Goal: Task Accomplishment & Management: Complete application form

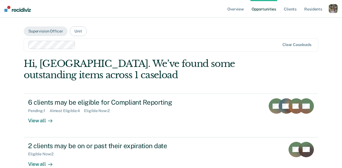
click at [336, 9] on div "button" at bounding box center [333, 8] width 9 height 9
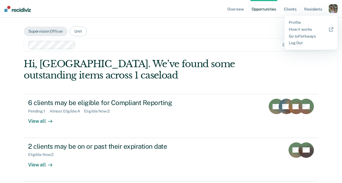
click at [333, 10] on div "button" at bounding box center [333, 8] width 9 height 9
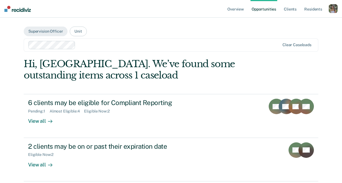
click at [337, 12] on div "button" at bounding box center [333, 8] width 9 height 9
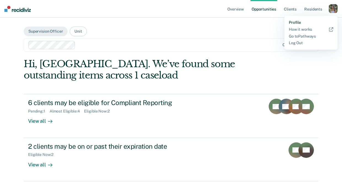
click at [298, 22] on link "Profile" at bounding box center [311, 22] width 44 height 5
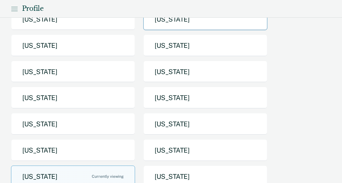
scroll to position [61, 0]
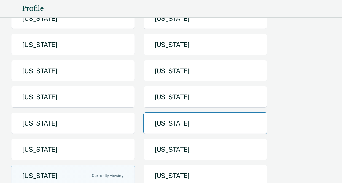
click at [192, 122] on button "[US_STATE]" at bounding box center [205, 123] width 124 height 22
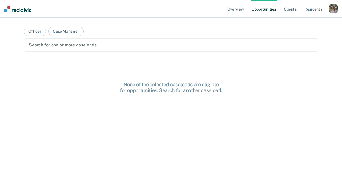
click at [326, 10] on ul "Overview Opportunities Client s Resident s" at bounding box center [277, 9] width 103 height 18
click at [330, 10] on div "button" at bounding box center [333, 8] width 9 height 9
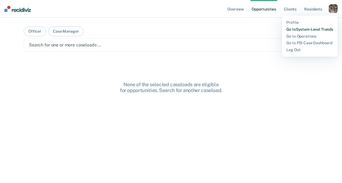
click at [308, 29] on link "Go to System-Level Trends" at bounding box center [310, 29] width 47 height 5
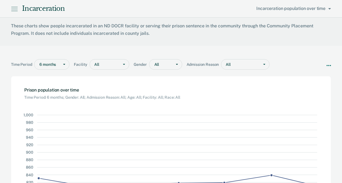
click at [14, 11] on icon at bounding box center [14, 9] width 7 height 7
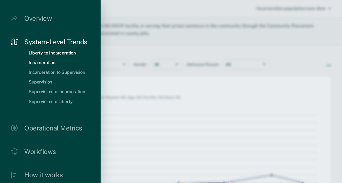
scroll to position [29, 0]
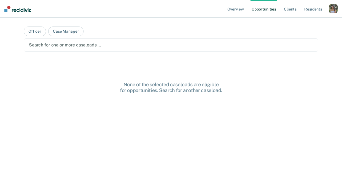
click at [333, 9] on div "button" at bounding box center [333, 8] width 9 height 9
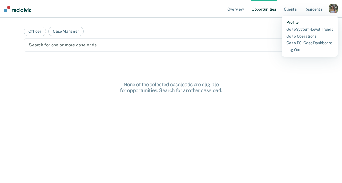
click at [290, 24] on link "Profile" at bounding box center [310, 22] width 47 height 5
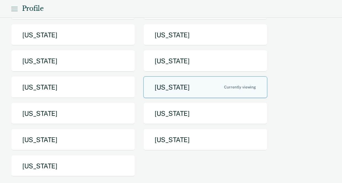
scroll to position [99, 0]
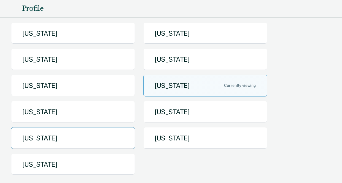
click at [117, 141] on button "[US_STATE]" at bounding box center [73, 138] width 124 height 22
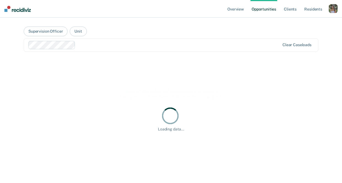
click at [57, 37] on main "Supervision Officer Unit Clear caseloads None of the selected caseloads are eli…" at bounding box center [171, 94] width 308 height 152
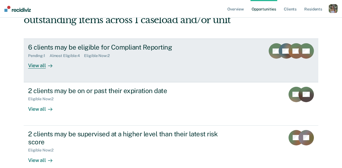
scroll to position [42, 0]
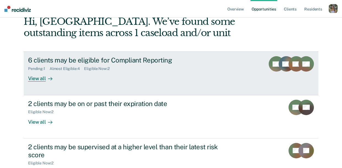
click at [184, 74] on div "6 clients may be eligible for Compliant Reporting Pending : 1 Almost Eligible :…" at bounding box center [131, 68] width 207 height 25
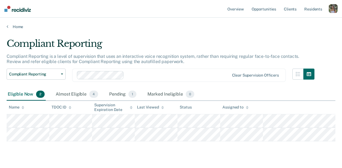
scroll to position [12, 0]
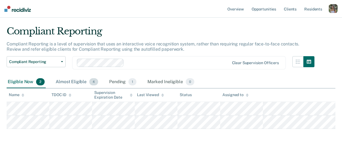
click at [76, 82] on div "Almost Eligible 4" at bounding box center [77, 82] width 45 height 12
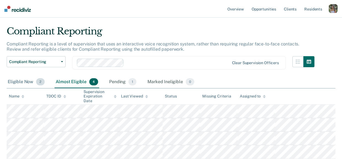
click at [26, 83] on div "Eligible Now 2" at bounding box center [26, 82] width 39 height 12
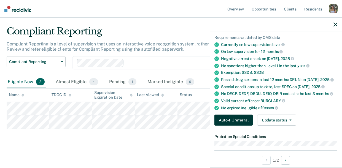
scroll to position [57, 0]
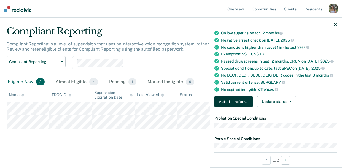
click at [239, 102] on button "Auto-fill referral" at bounding box center [234, 101] width 38 height 11
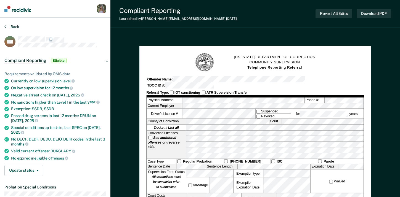
click at [16, 26] on button "Back" at bounding box center [11, 26] width 15 height 5
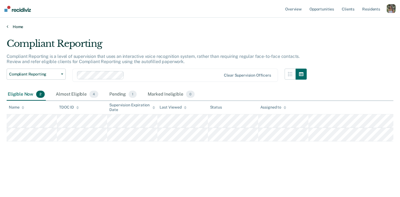
click at [18, 25] on link "Home" at bounding box center [200, 26] width 386 height 5
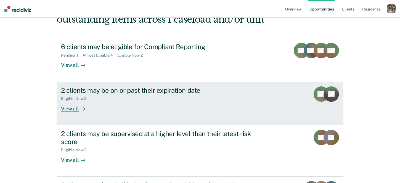
scroll to position [51, 0]
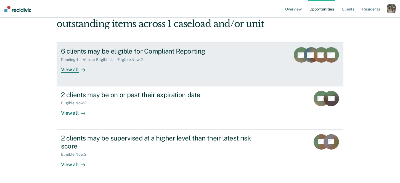
click at [187, 61] on div "Pending : 1 Almost Eligible : 4 Eligible Now : 2" at bounding box center [158, 58] width 194 height 7
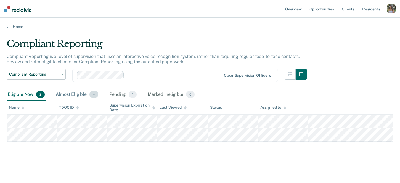
click at [79, 95] on div "Almost Eligible 4" at bounding box center [77, 95] width 45 height 12
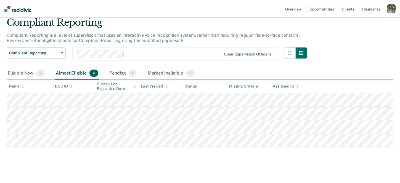
scroll to position [22, 0]
click at [24, 70] on div "Eligible Now 2" at bounding box center [26, 73] width 39 height 12
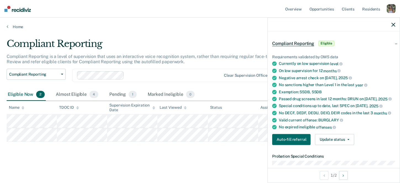
scroll to position [21, 0]
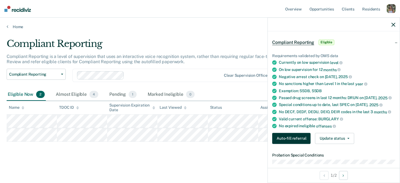
click at [280, 137] on button "Auto-fill referral" at bounding box center [291, 138] width 38 height 11
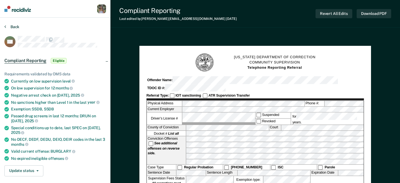
click at [14, 26] on button "Back" at bounding box center [11, 26] width 15 height 5
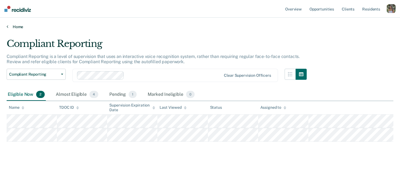
click at [14, 26] on link "Home" at bounding box center [200, 26] width 386 height 5
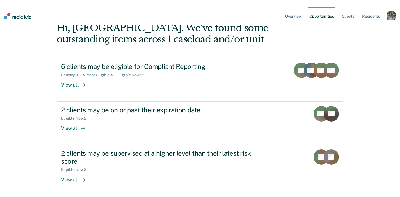
scroll to position [42, 0]
